Goal: Transaction & Acquisition: Purchase product/service

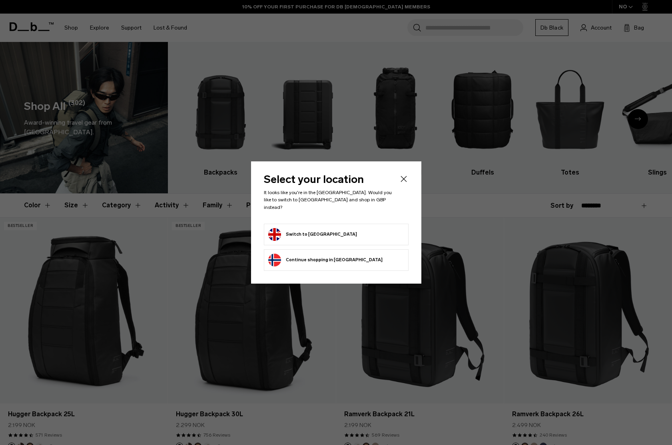
click at [330, 230] on button "Switch to United Kingdom" at bounding box center [312, 234] width 89 height 13
click at [319, 230] on button "Switch to United Kingdom" at bounding box center [312, 234] width 89 height 13
click at [315, 230] on button "Switch to United Kingdom" at bounding box center [312, 234] width 89 height 13
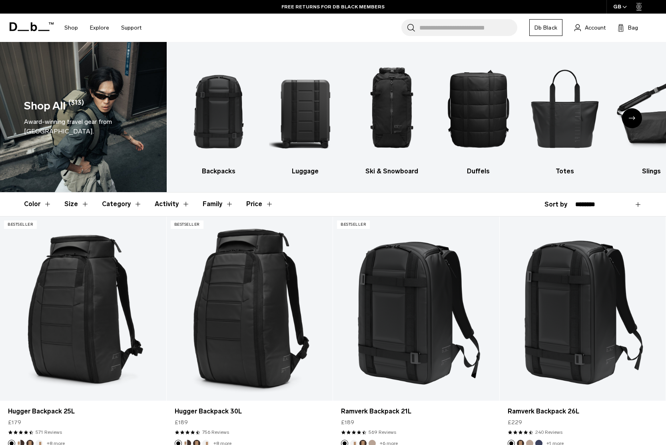
click at [455, 32] on input "Search for Bags, Luggage..." at bounding box center [468, 27] width 98 height 17
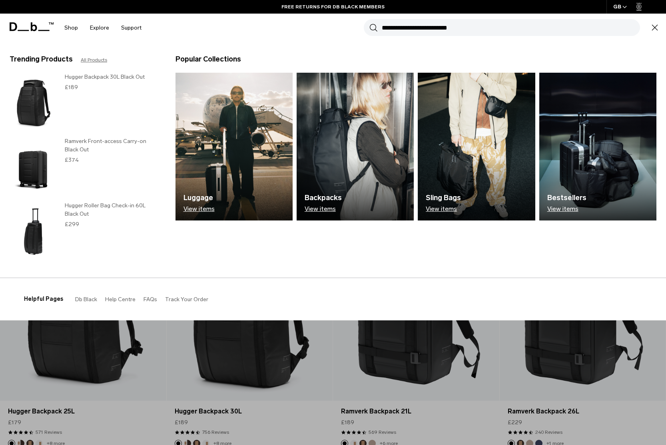
paste input "**********"
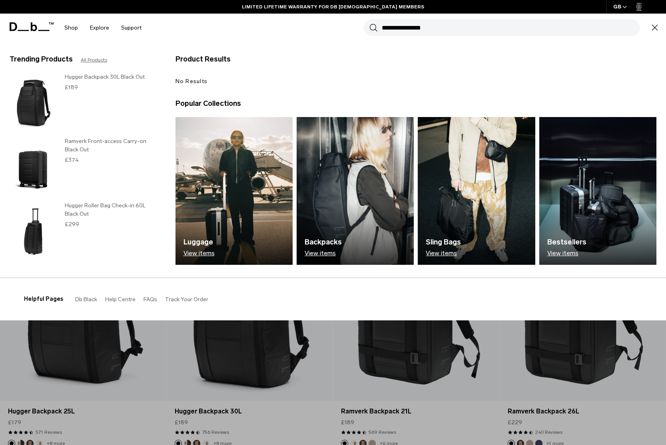
type input "**********"
click at [370, 23] on button "Search" at bounding box center [374, 27] width 8 height 9
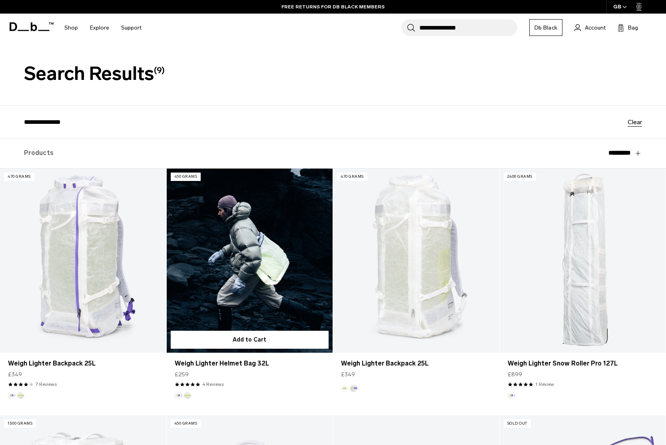
click at [270, 277] on link "Weigh Lighter Helmet Bag 32L" at bounding box center [250, 261] width 166 height 185
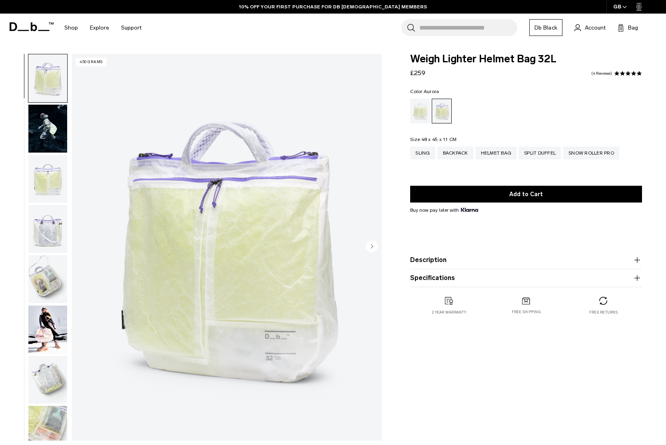
click at [49, 132] on img "button" at bounding box center [47, 129] width 39 height 48
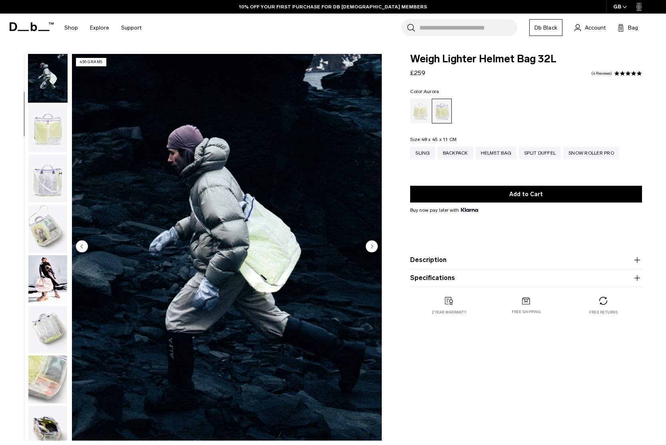
click at [56, 134] on img "button" at bounding box center [47, 129] width 39 height 48
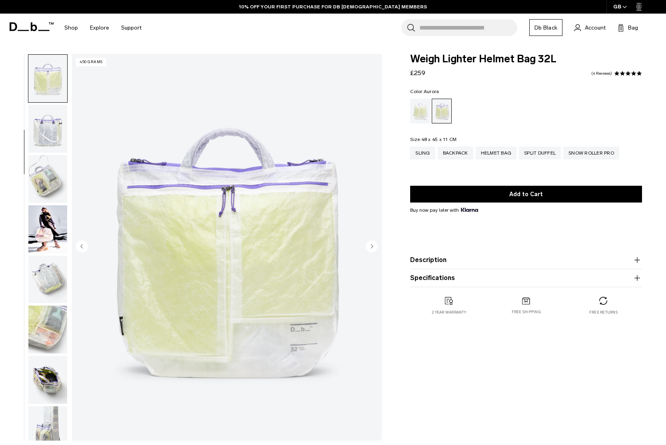
scroll to position [101, 0]
click at [54, 139] on img "button" at bounding box center [47, 128] width 39 height 48
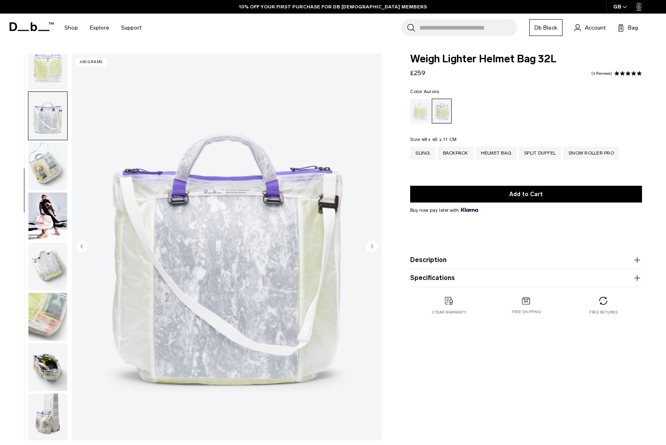
scroll to position [114, 0]
click at [52, 155] on img "button" at bounding box center [47, 165] width 39 height 48
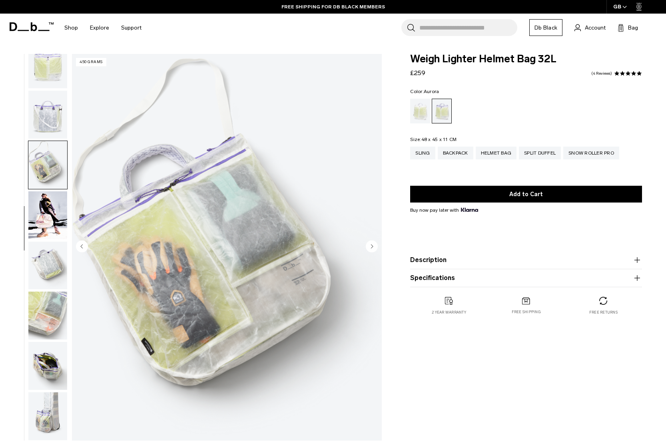
click at [50, 192] on img "button" at bounding box center [47, 216] width 39 height 48
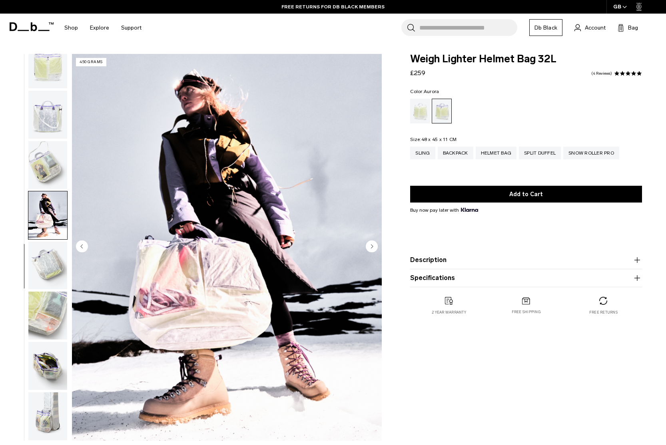
click at [44, 323] on img "button" at bounding box center [47, 316] width 39 height 48
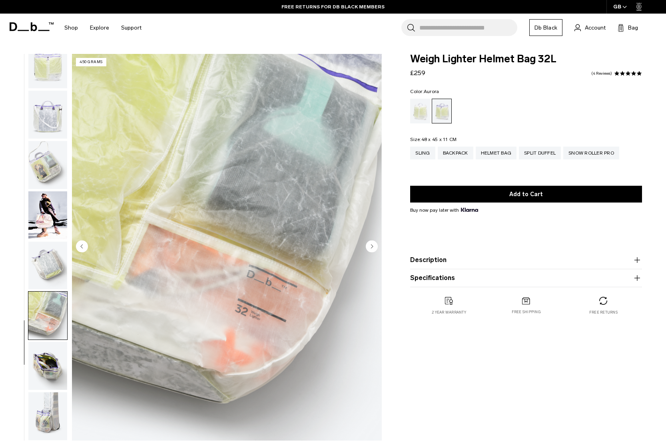
click at [40, 367] on img "button" at bounding box center [47, 366] width 39 height 48
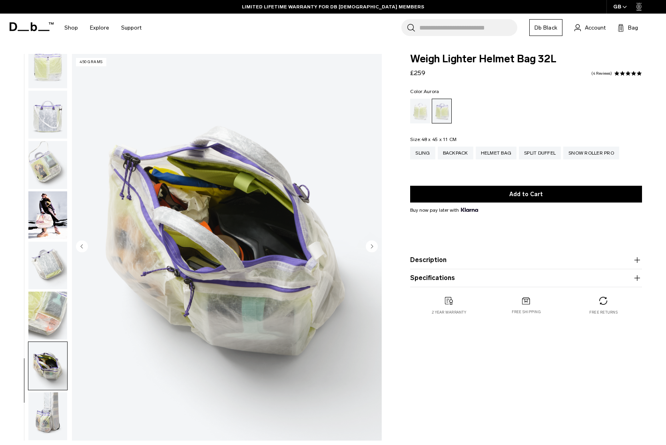
click at [45, 418] on img "button" at bounding box center [47, 417] width 39 height 48
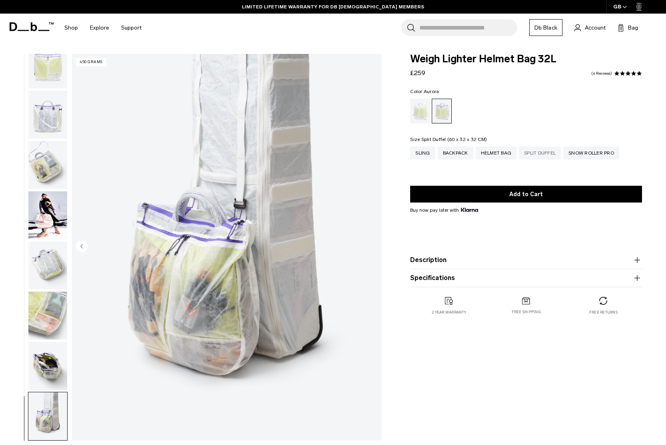
click at [547, 151] on div "Split Duffel" at bounding box center [540, 153] width 42 height 13
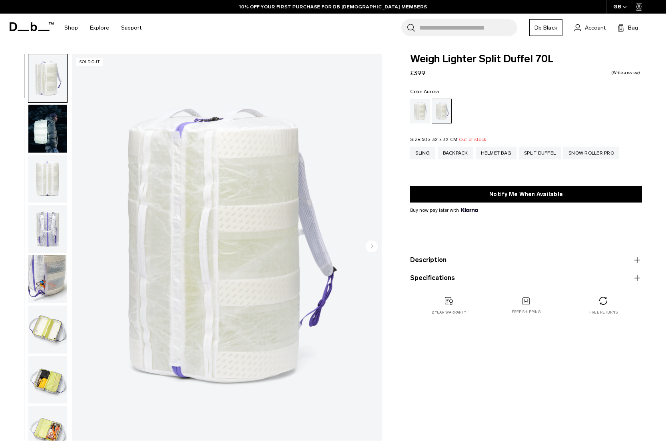
drag, startPoint x: 50, startPoint y: 280, endPoint x: 44, endPoint y: 280, distance: 6.0
click at [50, 280] on img "button" at bounding box center [47, 280] width 39 height 48
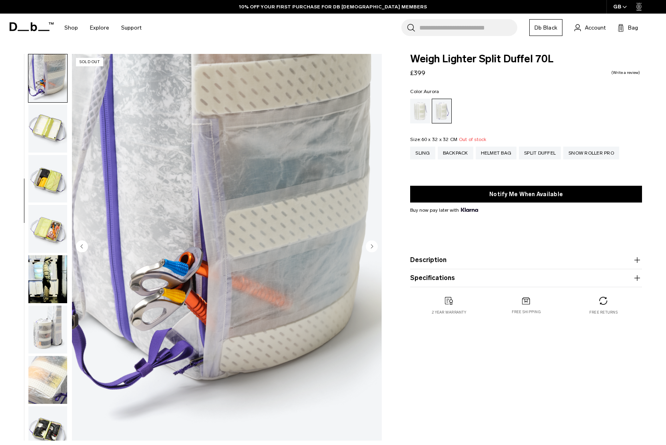
click at [46, 235] on img "button" at bounding box center [47, 229] width 39 height 48
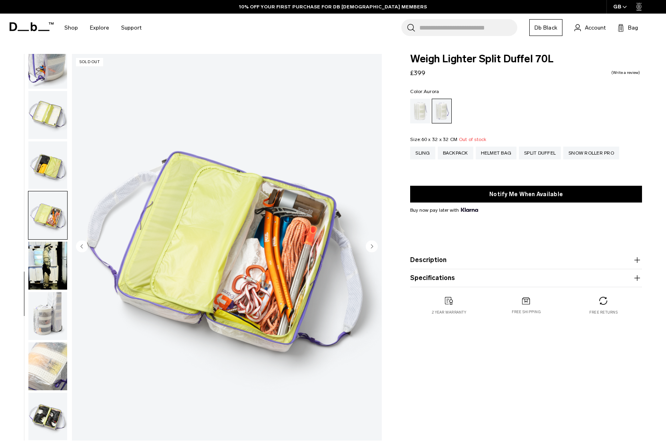
scroll to position [215, 0]
click at [48, 257] on img "button" at bounding box center [47, 266] width 39 height 48
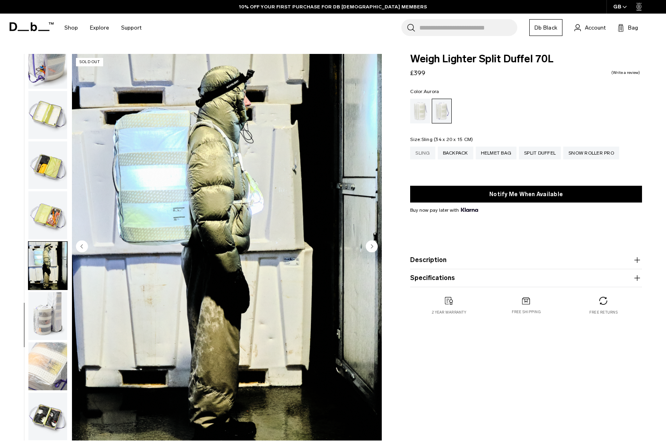
click at [425, 156] on div "Sling" at bounding box center [422, 153] width 25 height 13
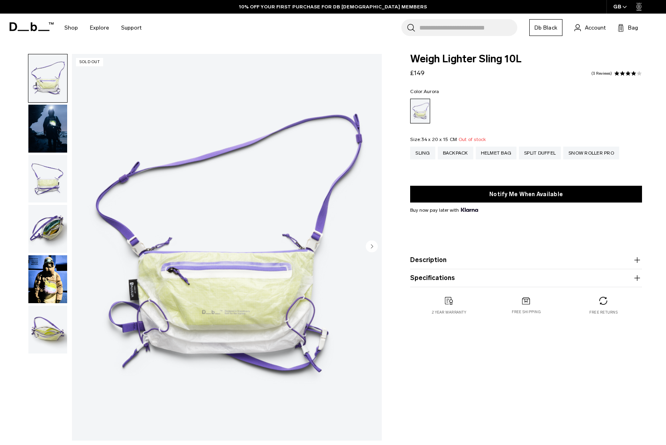
click at [53, 178] on img "button" at bounding box center [47, 179] width 39 height 48
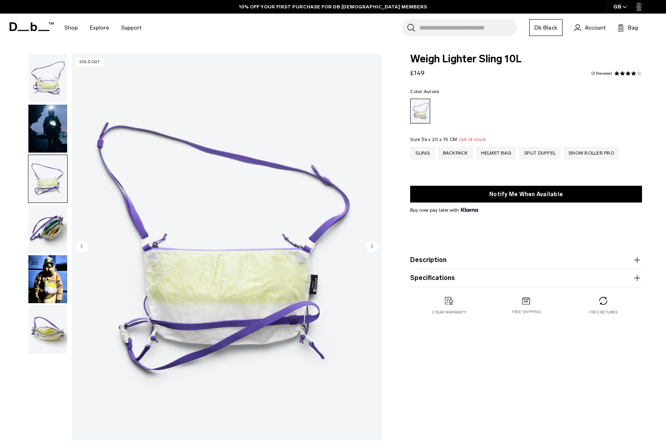
click at [65, 230] on img "button" at bounding box center [47, 229] width 39 height 48
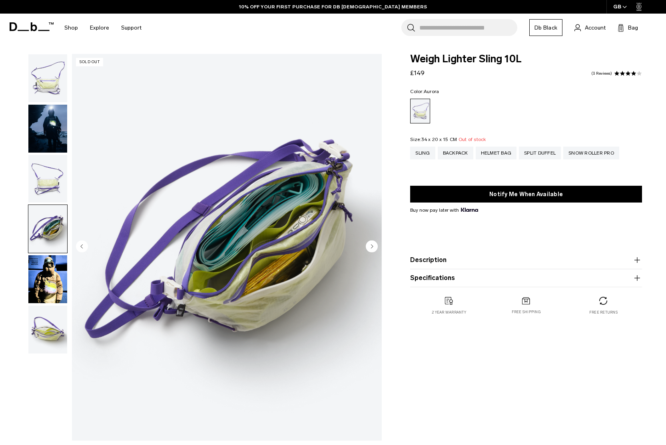
click at [69, 274] on div "04 / 06 Sold Out Close 01 / 06 Previous" at bounding box center [193, 249] width 386 height 391
click at [44, 280] on img "button" at bounding box center [47, 280] width 39 height 48
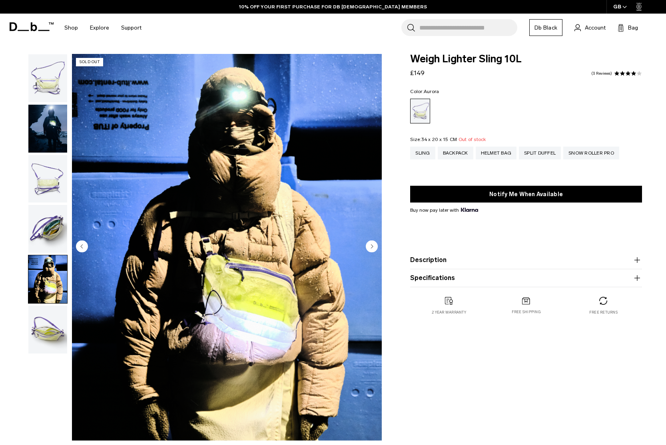
click at [56, 335] on img "button" at bounding box center [47, 330] width 39 height 48
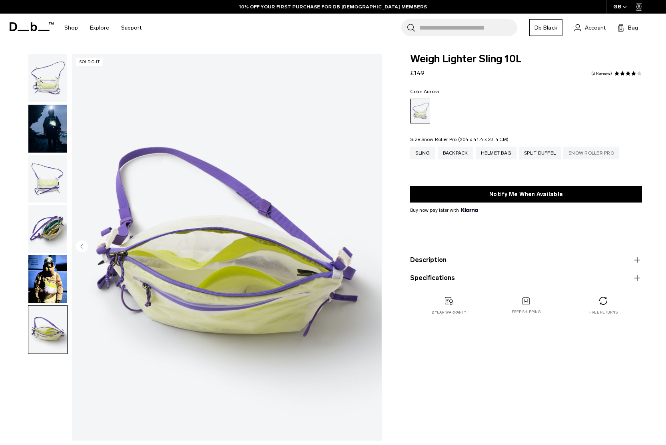
click at [608, 152] on div "Snow Roller Pro" at bounding box center [591, 153] width 56 height 13
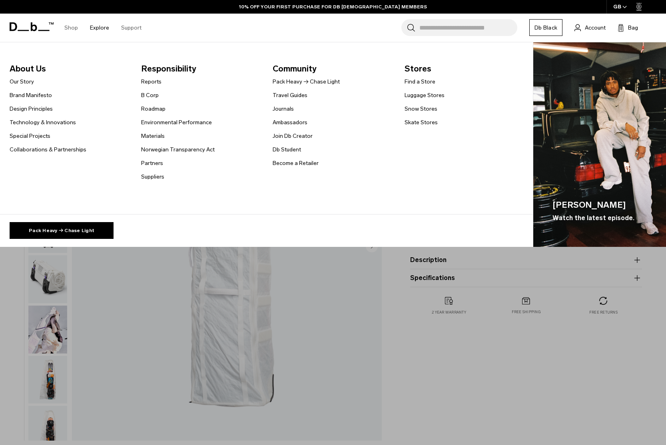
click at [92, 31] on link "Explore" at bounding box center [99, 28] width 19 height 28
